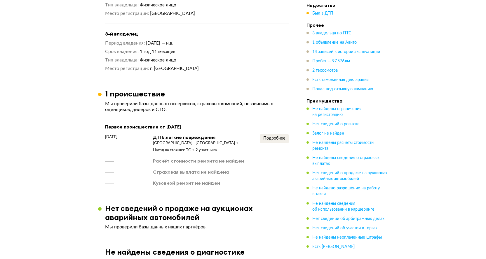
scroll to position [642, 0]
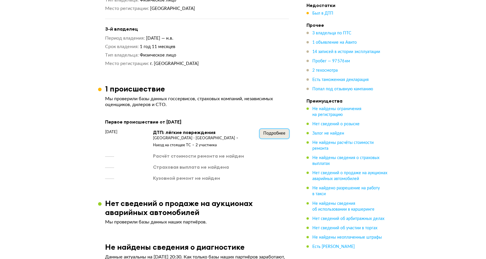
click at [280, 132] on span "Подробнее" at bounding box center [274, 134] width 22 height 4
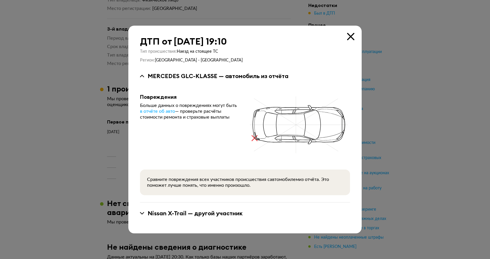
click at [350, 37] on icon at bounding box center [350, 36] width 7 height 7
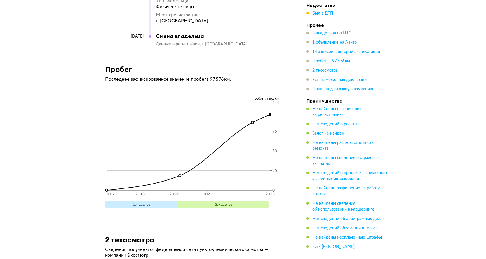
scroll to position [2013, 0]
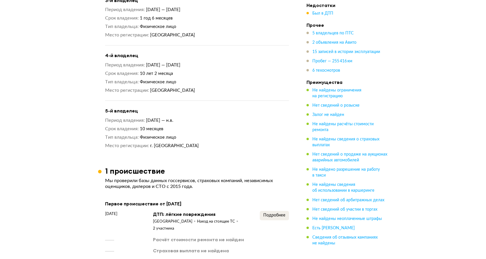
scroll to position [788, 0]
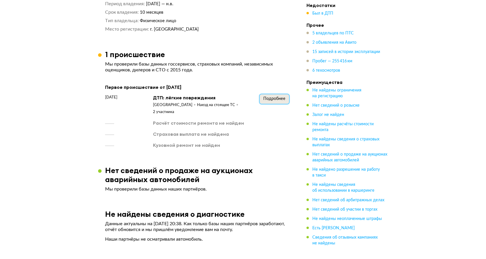
click at [277, 97] on span "Подробнее" at bounding box center [274, 99] width 22 height 4
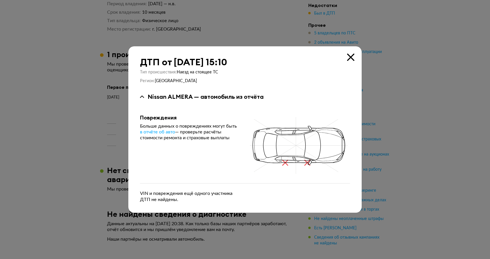
click at [353, 57] on icon at bounding box center [350, 57] width 7 height 7
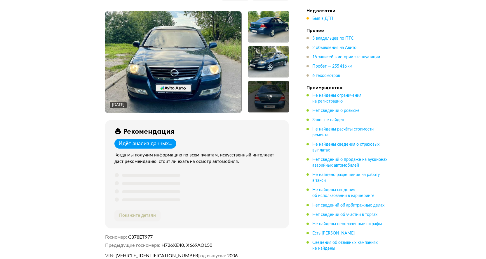
scroll to position [0, 0]
